Goal: Book appointment/travel/reservation

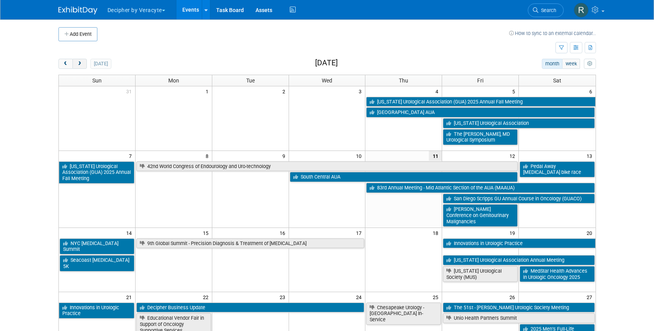
click at [80, 65] on span "next" at bounding box center [80, 64] width 6 height 5
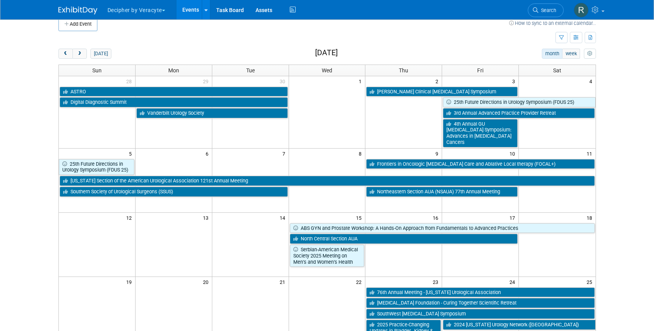
scroll to position [20, 0]
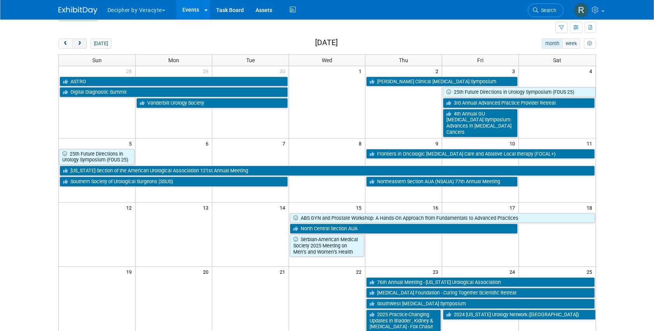
click at [83, 42] on button "next" at bounding box center [79, 44] width 14 height 10
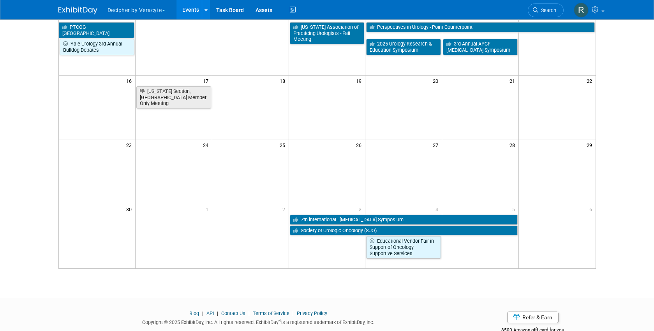
scroll to position [211, 0]
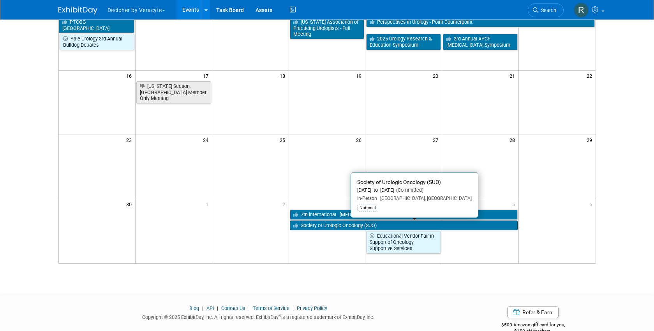
click at [327, 227] on link "Society of Urologic Oncology (SUO)" at bounding box center [404, 226] width 228 height 10
click at [0, 0] on div at bounding box center [0, 0] width 0 height 0
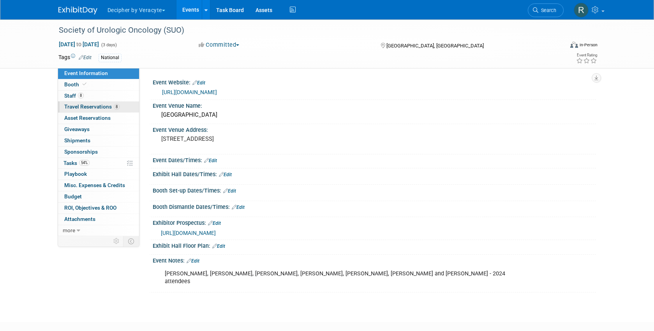
click at [90, 108] on span "Travel Reservations 8" at bounding box center [91, 107] width 55 height 6
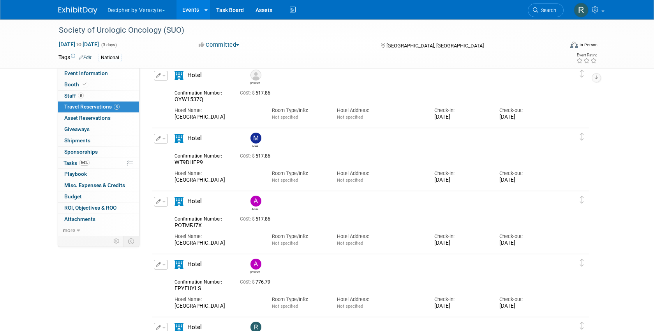
scroll to position [301, 0]
